Goal: Feedback & Contribution: Submit feedback/report problem

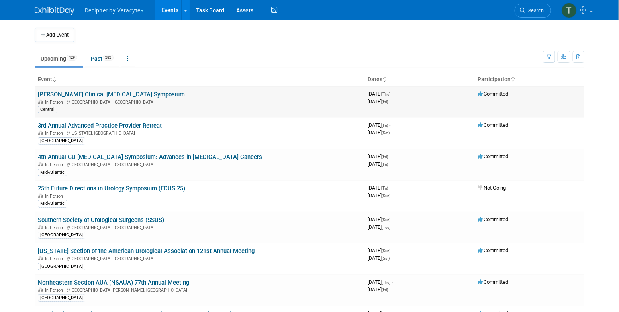
scroll to position [281, 0]
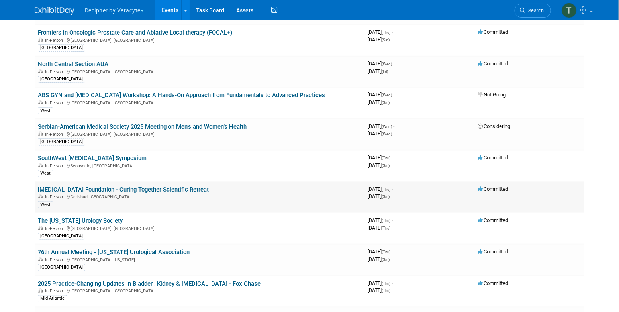
click at [193, 186] on link "[MEDICAL_DATA] Foundation - Curing Together Scientific Retreat" at bounding box center [123, 189] width 171 height 7
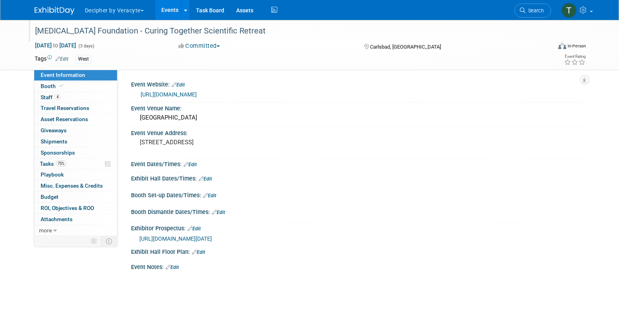
click at [182, 37] on div "[MEDICAL_DATA] Foundation - Curing Together Scientific Retreat" at bounding box center [285, 31] width 507 height 14
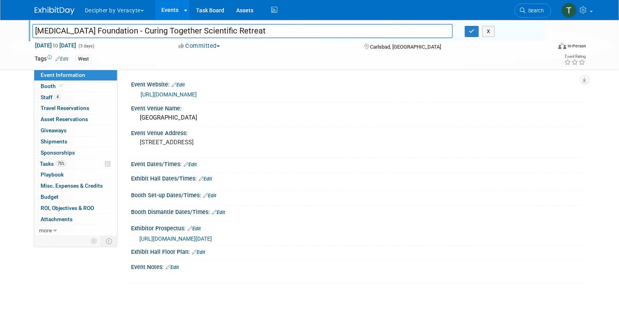
click at [182, 37] on input "[MEDICAL_DATA] Foundation - Curing Together Scientific Retreat" at bounding box center [242, 31] width 421 height 14
click at [182, 37] on input "Prostate Cancer Foundation - Curing Together Scientific Retreat" at bounding box center [242, 31] width 421 height 14
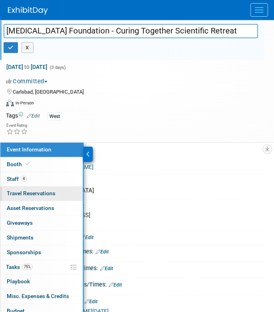
click at [51, 189] on link "0 Travel Reservations 0" at bounding box center [41, 193] width 82 height 14
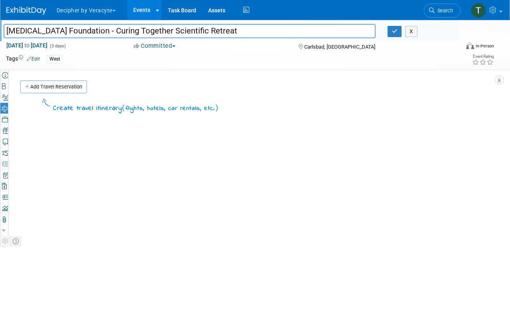
click at [40, 155] on div "Event Information Event Info Booth Booth 4 Staff 4 Staff 0 Travel Reservations …" at bounding box center [255, 178] width 510 height 317
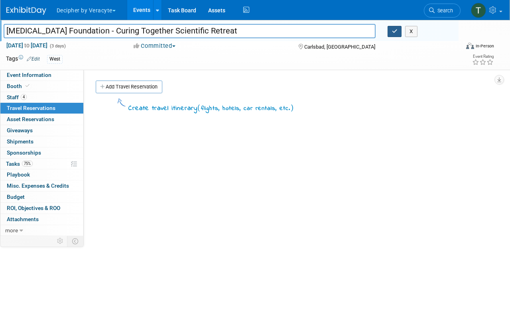
click at [394, 30] on icon "button" at bounding box center [395, 31] width 6 height 5
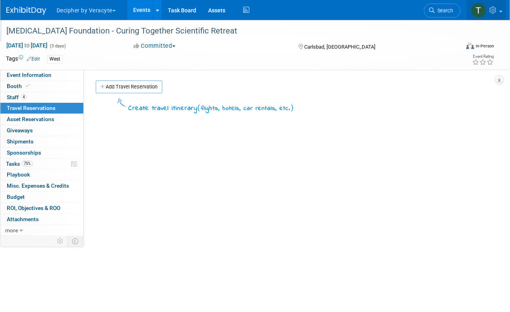
click at [489, 9] on icon at bounding box center [493, 9] width 9 height 7
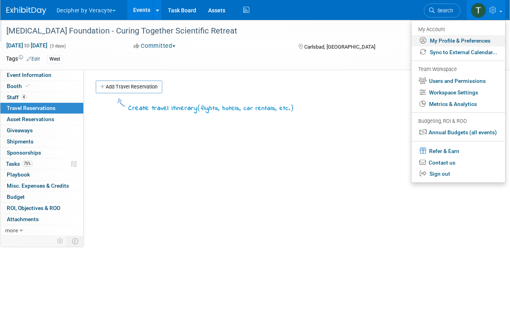
click at [455, 43] on link "My Profile & Preferences" at bounding box center [458, 41] width 94 height 12
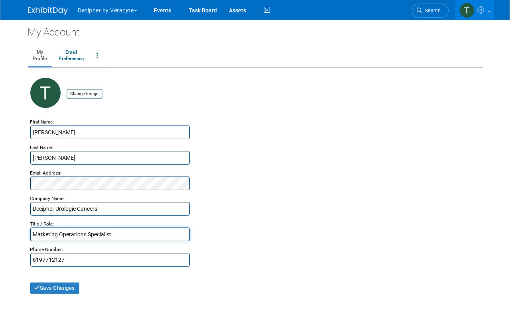
click at [61, 231] on input "Marketing Operations Specialist" at bounding box center [109, 234] width 159 height 14
drag, startPoint x: 60, startPoint y: 232, endPoint x: 173, endPoint y: 229, distance: 113.2
click at [173, 233] on input "Marketing Operations Specialist" at bounding box center [109, 234] width 159 height 14
type input "Marketing Manager"
click at [72, 294] on div "My Account My Profile Email Preferences Change Account Password Close my Accoun…" at bounding box center [255, 168] width 466 height 296
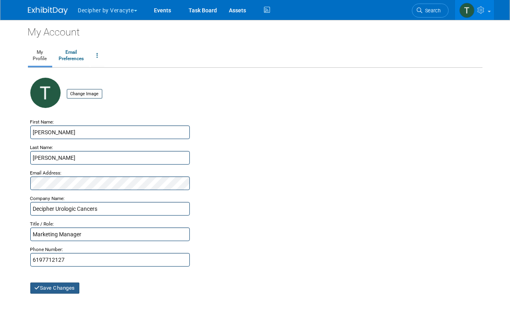
click at [72, 290] on button "Save Changes" at bounding box center [54, 287] width 49 height 11
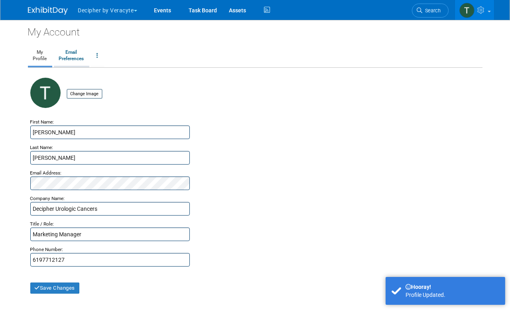
click at [76, 57] on link "Email Preferences" at bounding box center [71, 56] width 35 height 20
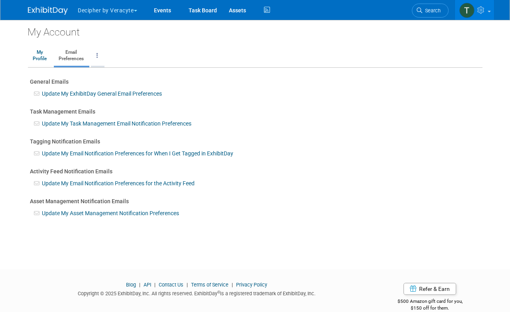
click at [95, 56] on link at bounding box center [98, 56] width 14 height 20
click at [179, 44] on div "My Account My Profile Email Preferences Change Account Password Close my Accoun…" at bounding box center [255, 137] width 466 height 235
click at [241, 10] on link "Assets" at bounding box center [237, 10] width 29 height 20
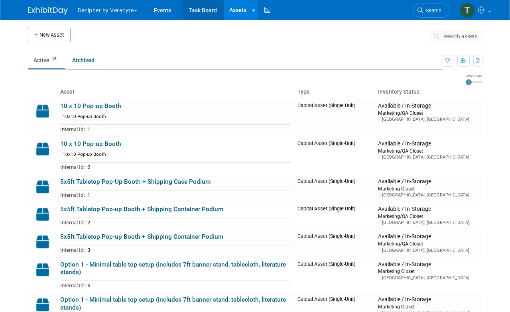
click at [191, 6] on link "Task Board" at bounding box center [203, 10] width 40 height 20
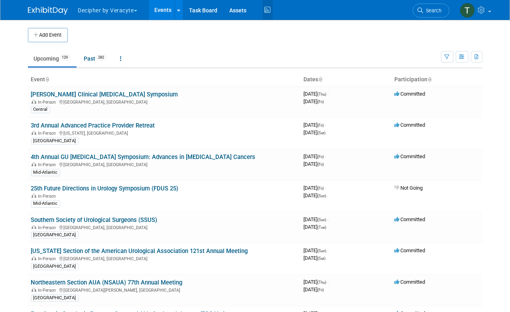
click at [264, 14] on icon at bounding box center [268, 10] width 10 height 12
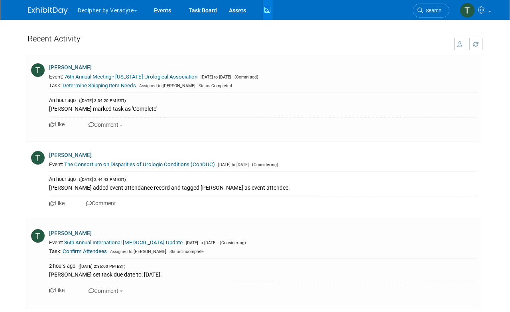
click at [457, 47] on button "button" at bounding box center [460, 44] width 12 height 12
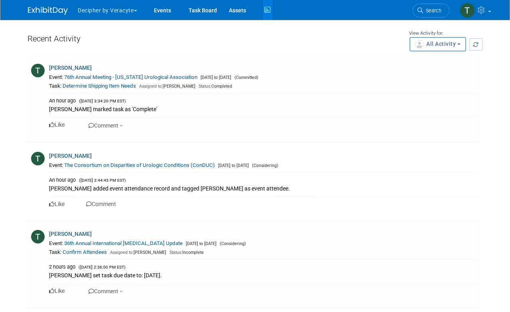
click at [455, 47] on span "All Activity" at bounding box center [440, 44] width 29 height 6
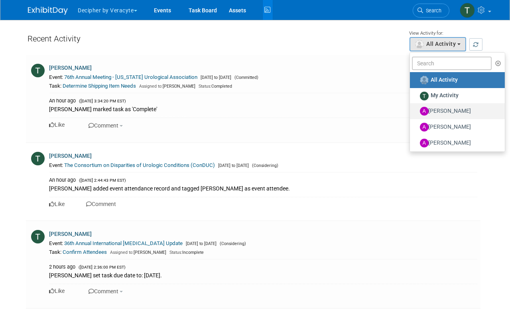
click at [443, 113] on label "[PERSON_NAME]" at bounding box center [455, 111] width 83 height 13
click at [417, 113] on input "[PERSON_NAME]" at bounding box center [414, 110] width 5 height 5
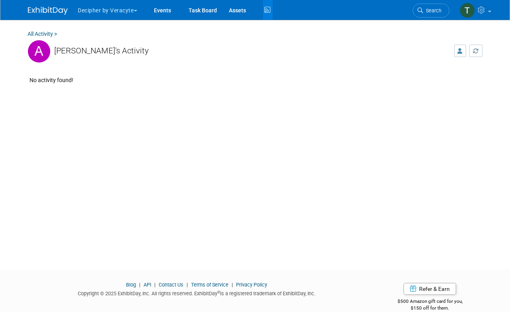
click at [457, 50] on button "button" at bounding box center [460, 51] width 12 height 12
click at [463, 51] on button "[PERSON_NAME]" at bounding box center [431, 51] width 70 height 14
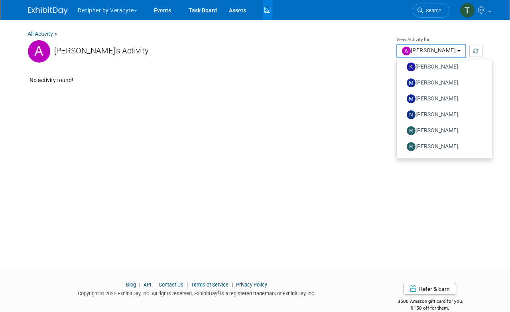
scroll to position [206, 0]
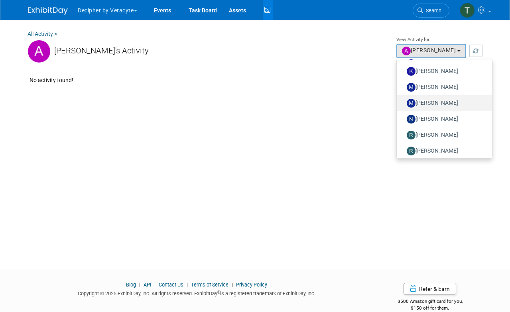
click at [429, 100] on label "[PERSON_NAME]" at bounding box center [441, 103] width 83 height 13
click at [404, 100] on input "[PERSON_NAME]" at bounding box center [400, 102] width 5 height 5
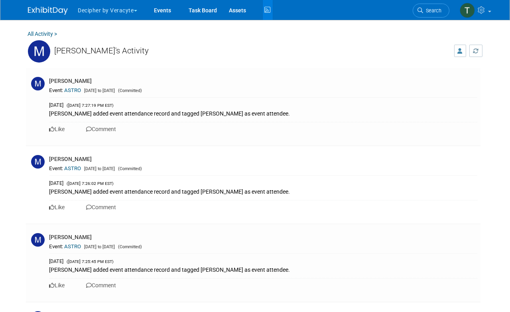
click at [456, 61] on td "<img src="https://www.exhibitday.com/Images/Unassigned-User-Icon.png" style="wi…" at bounding box center [456, 47] width 20 height 35
click at [481, 6] on link at bounding box center [474, 10] width 39 height 20
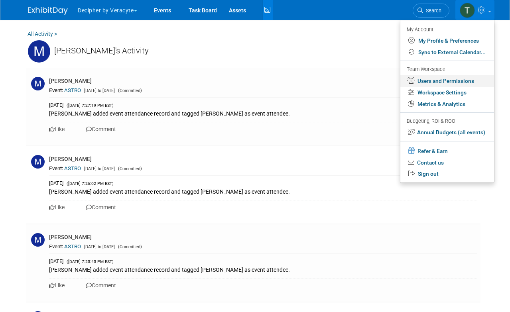
click at [449, 82] on link "Users and Permissions" at bounding box center [447, 81] width 94 height 12
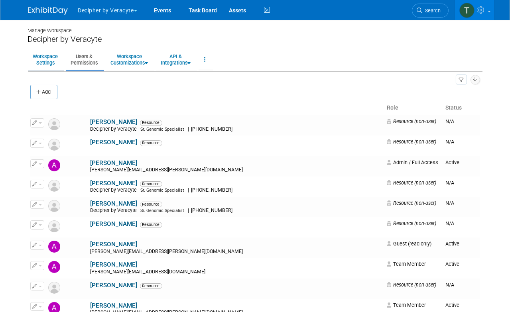
click at [57, 56] on link "Workspace Settings" at bounding box center [45, 60] width 35 height 20
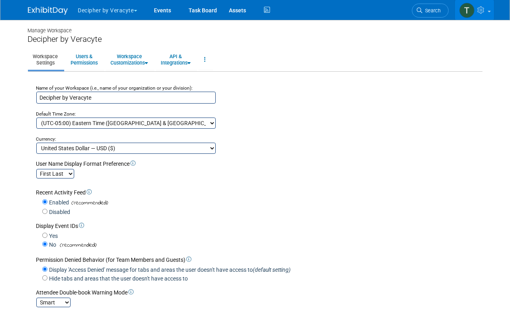
click at [482, 16] on link at bounding box center [474, 10] width 39 height 20
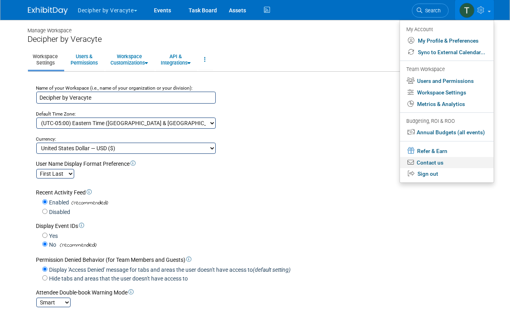
click at [445, 163] on link "Contact us" at bounding box center [447, 163] width 94 height 12
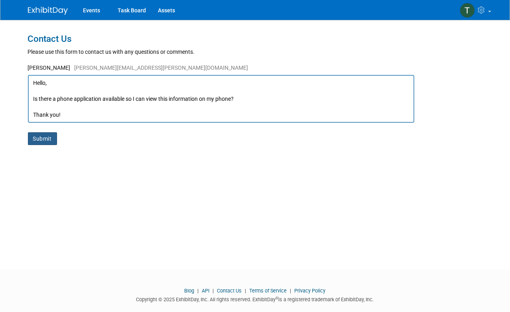
type textarea "Hello, Is there a phone application available so I can view this information on…"
click at [39, 135] on button "Submit" at bounding box center [42, 138] width 29 height 13
